Goal: Information Seeking & Learning: Compare options

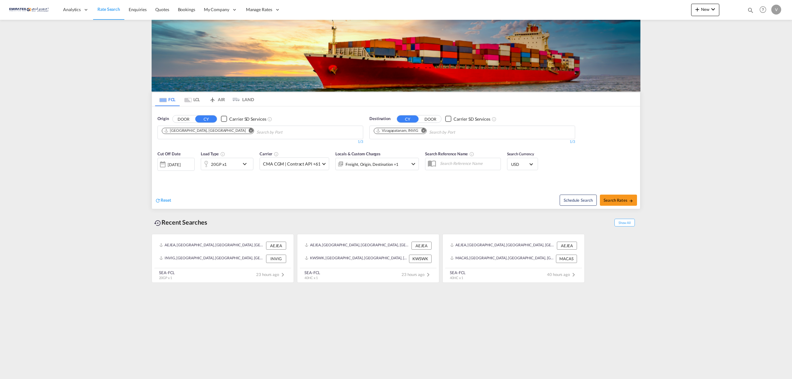
click at [426, 133] on button "Remove" at bounding box center [421, 131] width 9 height 6
type input "jeddah"
click at [399, 145] on div "Jeddah [GEOGRAPHIC_DATA] SAJED" at bounding box center [422, 147] width 118 height 19
click at [248, 165] on md-icon "icon-chevron-down" at bounding box center [246, 163] width 11 height 7
click at [188, 191] on span "Choose: \a20GP" at bounding box center [187, 190] width 3 height 3
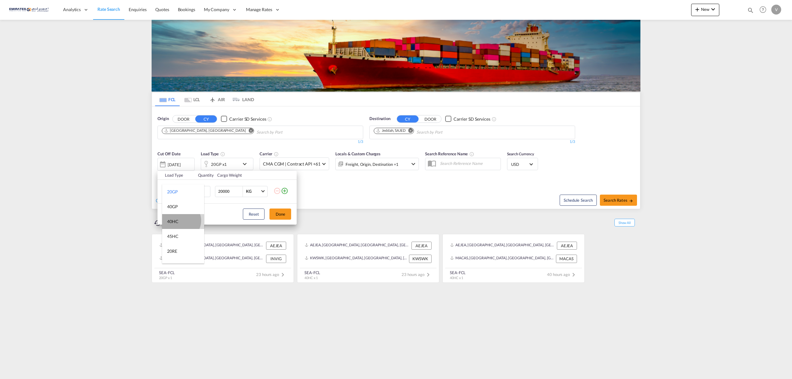
click at [181, 221] on md-option "40HC" at bounding box center [183, 221] width 42 height 15
click at [283, 214] on button "Done" at bounding box center [281, 214] width 22 height 11
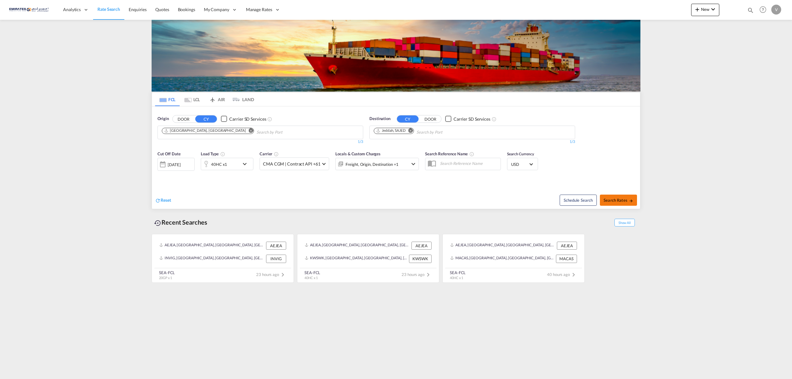
click at [613, 202] on span "Search Rates" at bounding box center [619, 200] width 30 height 5
type input "AEJEA to SAJED / [DATE]"
